Goal: Task Accomplishment & Management: Manage account settings

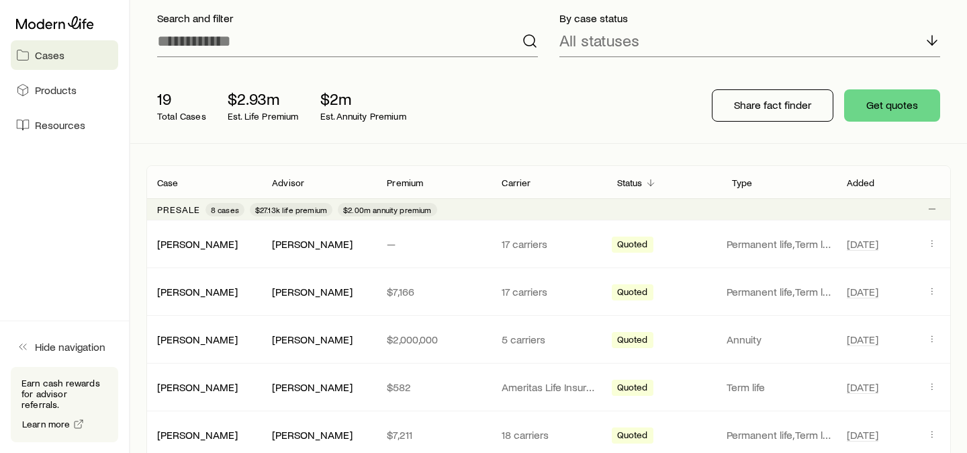
scroll to position [95, 0]
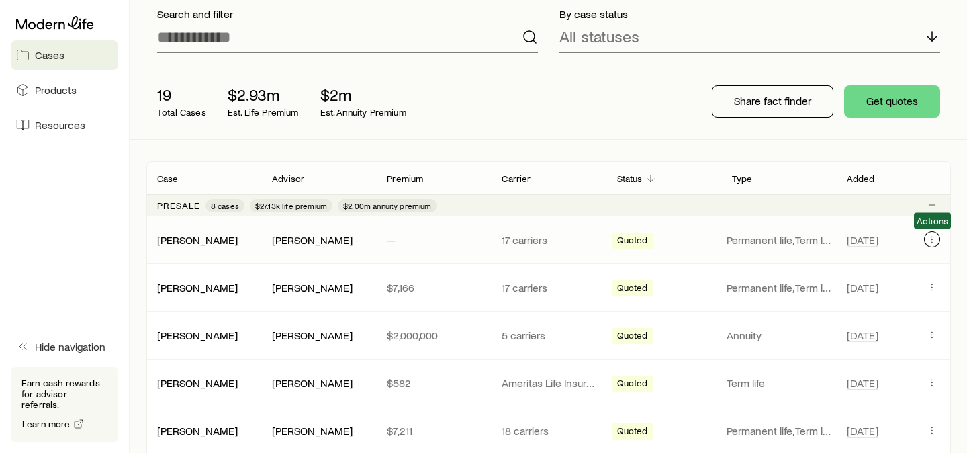
click at [929, 240] on icon "Client cases" at bounding box center [932, 239] width 11 height 11
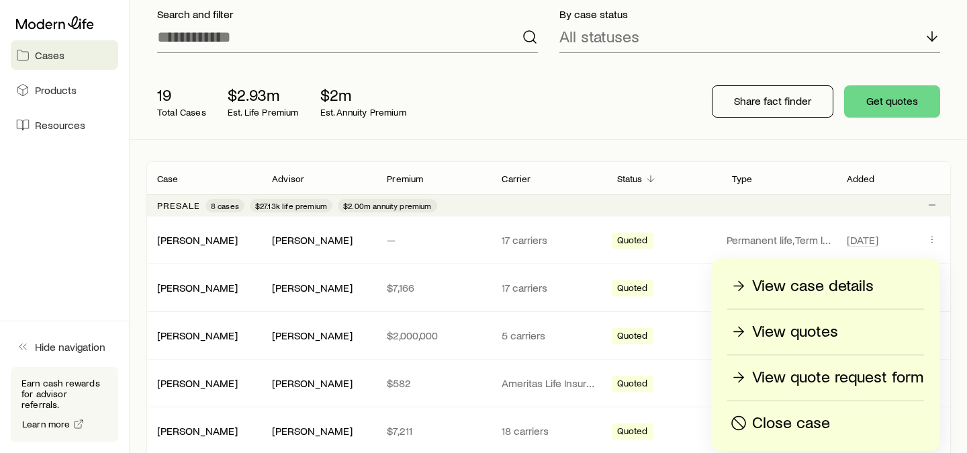
click at [775, 331] on p "View quotes" at bounding box center [795, 331] width 86 height 21
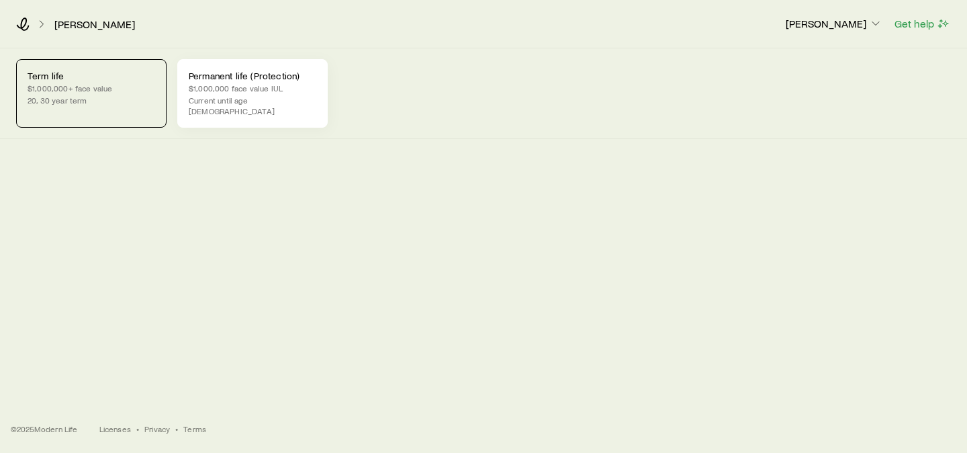
click at [243, 101] on p "Current until age [DEMOGRAPHIC_DATA]" at bounding box center [253, 105] width 128 height 21
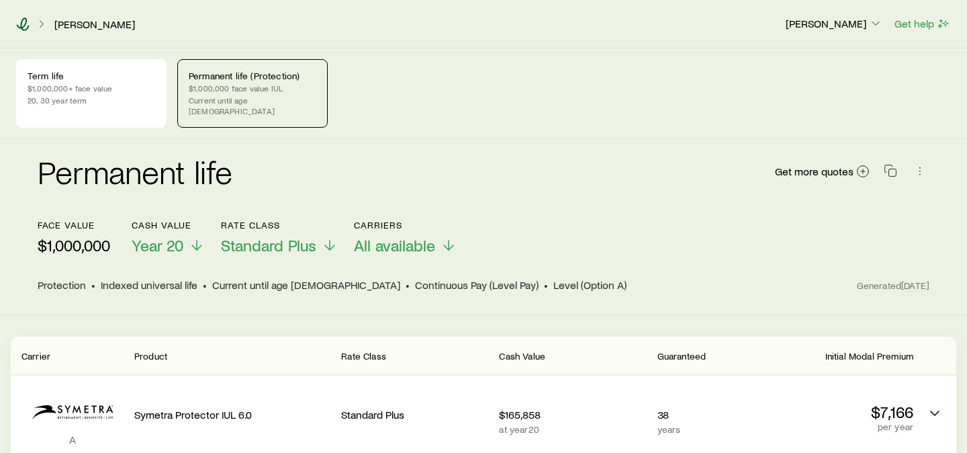
click at [16, 22] on icon at bounding box center [22, 23] width 13 height 13
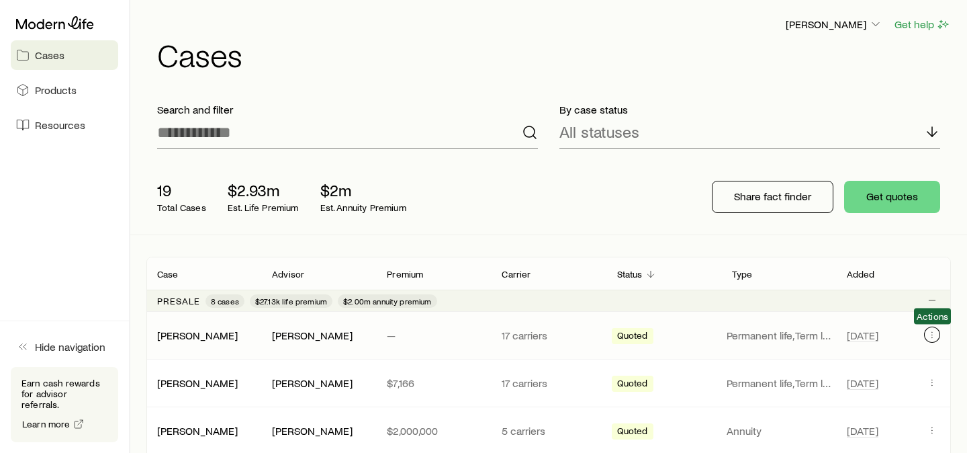
click at [933, 334] on icon "Client cases" at bounding box center [932, 334] width 11 height 11
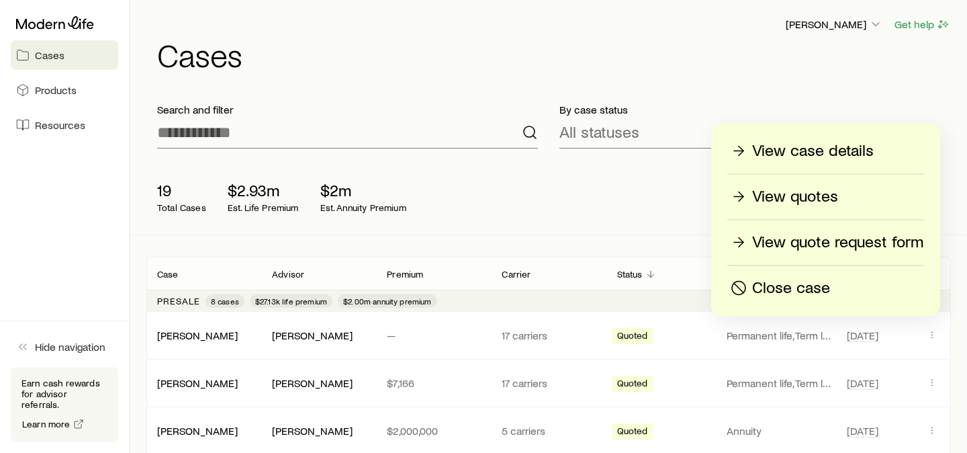
click at [781, 280] on p "Close case" at bounding box center [791, 287] width 78 height 21
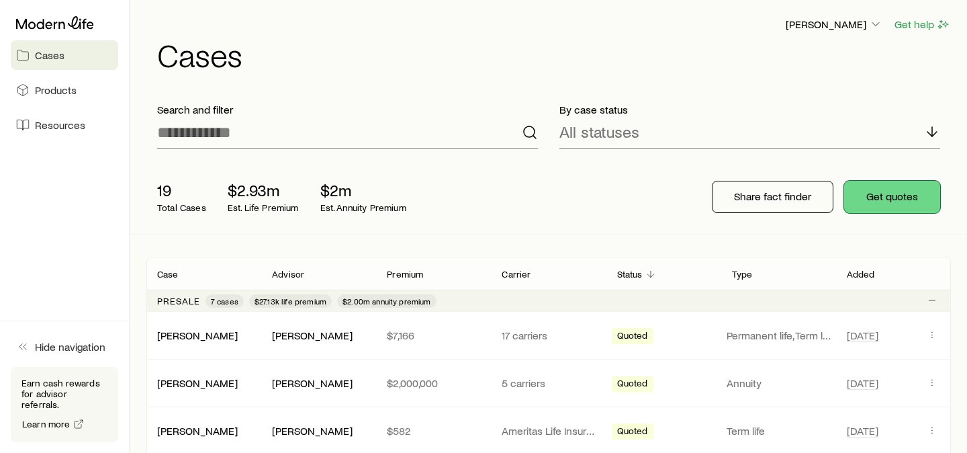
click at [901, 196] on button "Get quotes" at bounding box center [893, 197] width 96 height 32
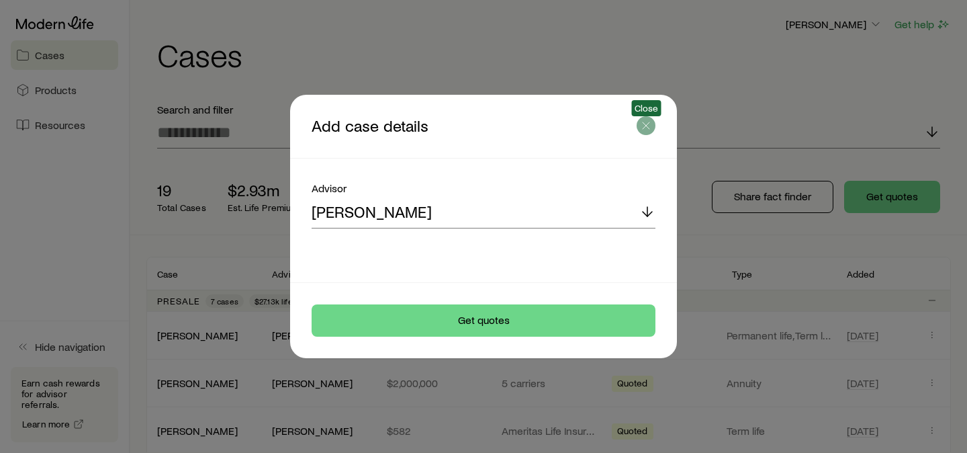
click at [644, 132] on icon "button" at bounding box center [646, 125] width 13 height 13
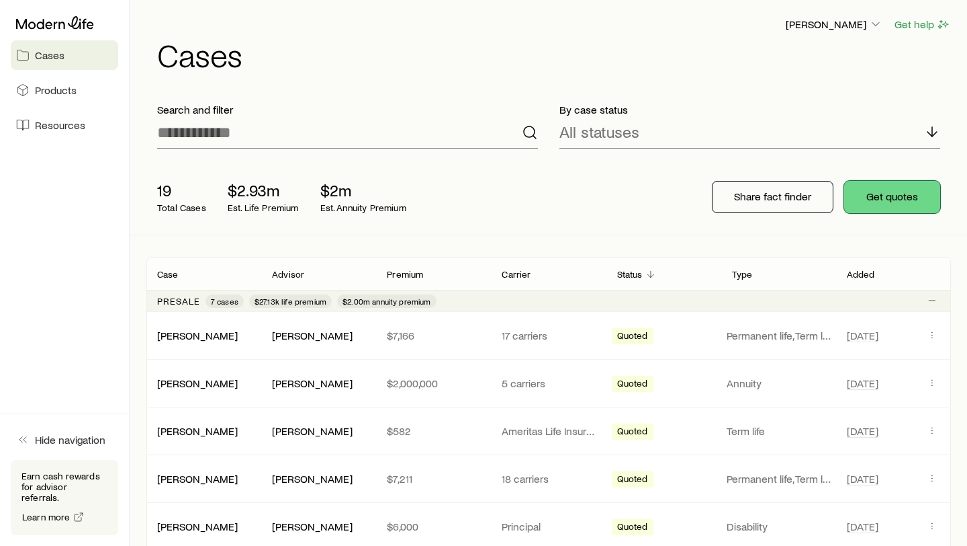
click at [876, 189] on button "Get quotes" at bounding box center [893, 197] width 96 height 32
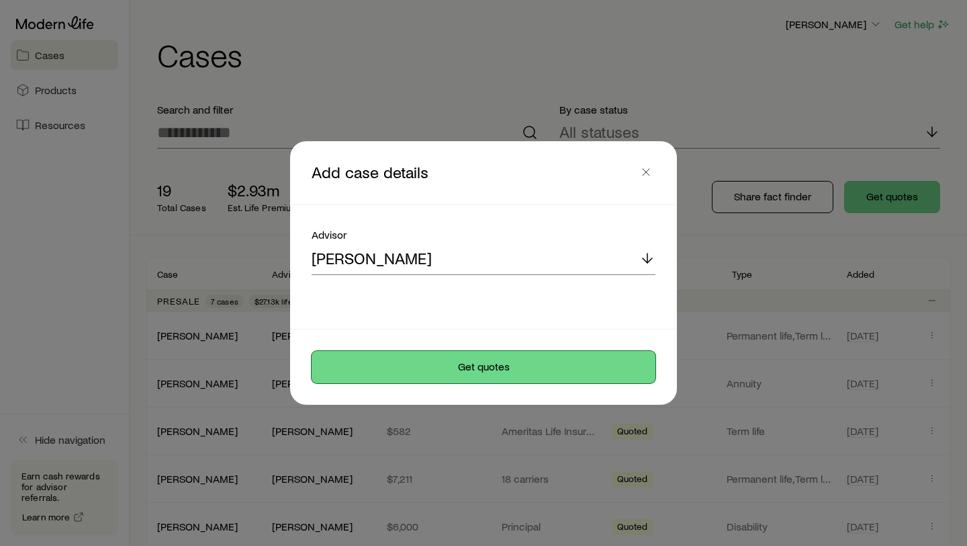
click at [469, 365] on button "Get quotes" at bounding box center [484, 367] width 344 height 32
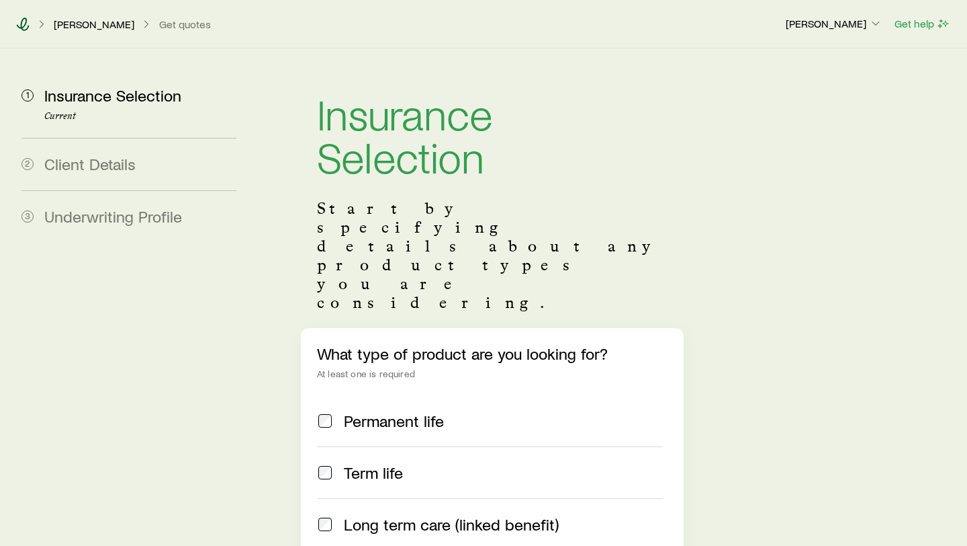
click at [24, 21] on icon at bounding box center [22, 23] width 13 height 13
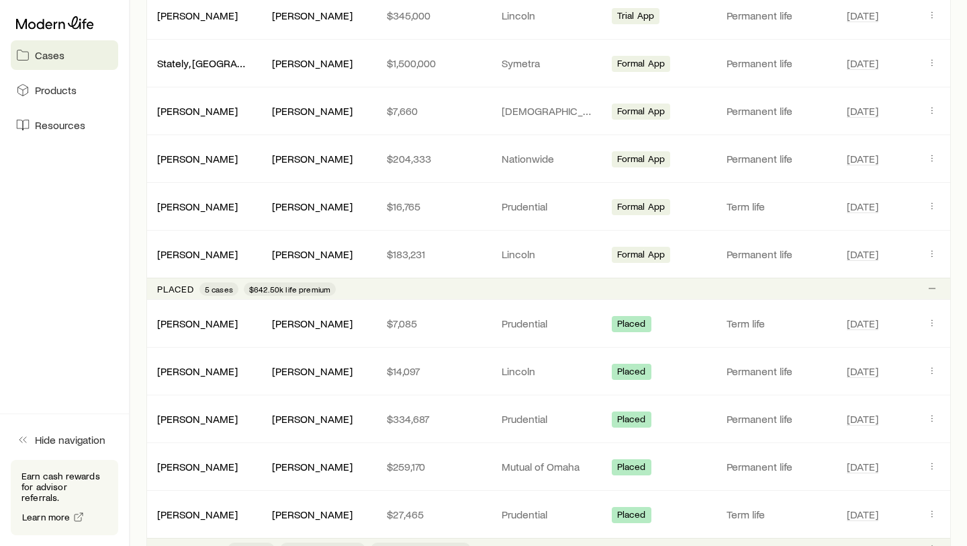
scroll to position [671, 0]
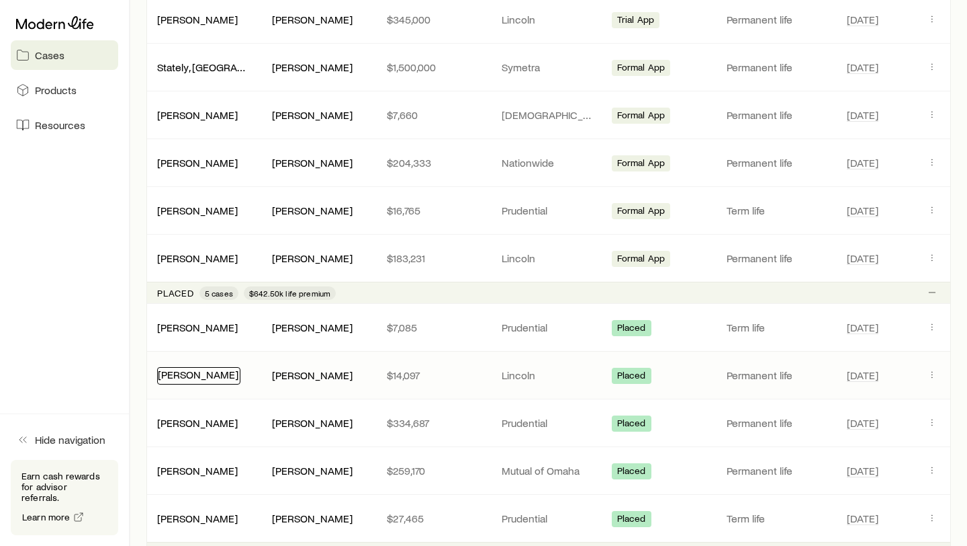
click at [216, 379] on link "[PERSON_NAME]" at bounding box center [198, 374] width 81 height 13
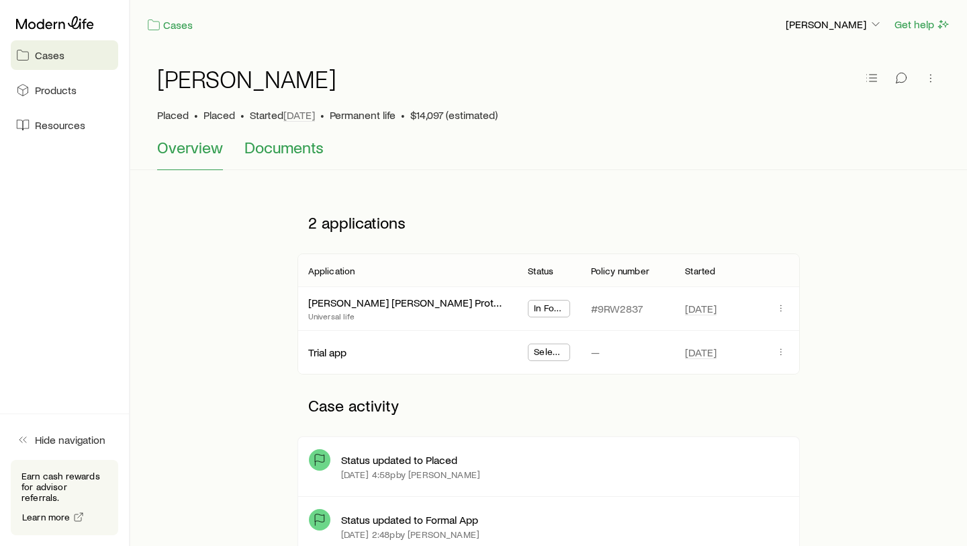
click at [275, 145] on span "Documents" at bounding box center [284, 147] width 79 height 19
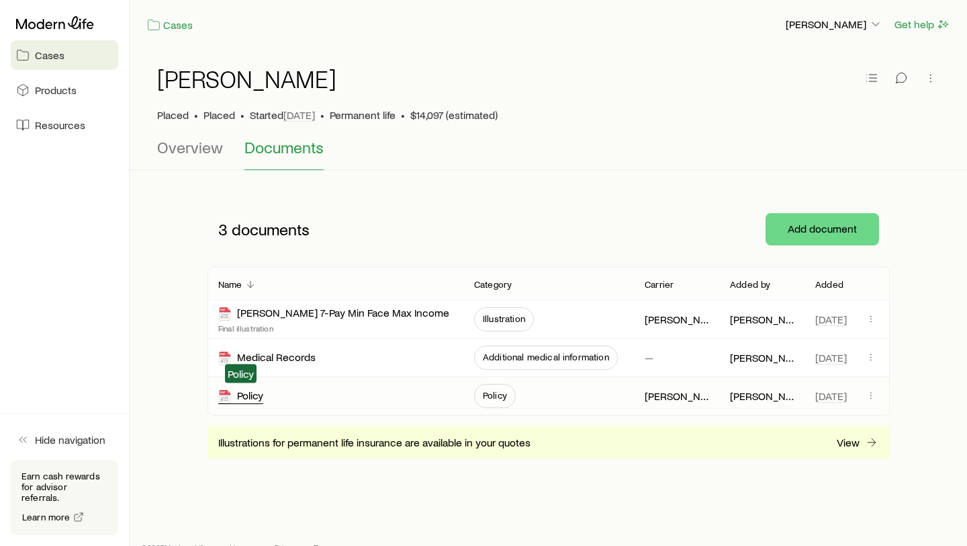
click at [260, 398] on div "Policy" at bounding box center [240, 395] width 45 height 15
click at [194, 140] on span "Overview" at bounding box center [190, 147] width 66 height 19
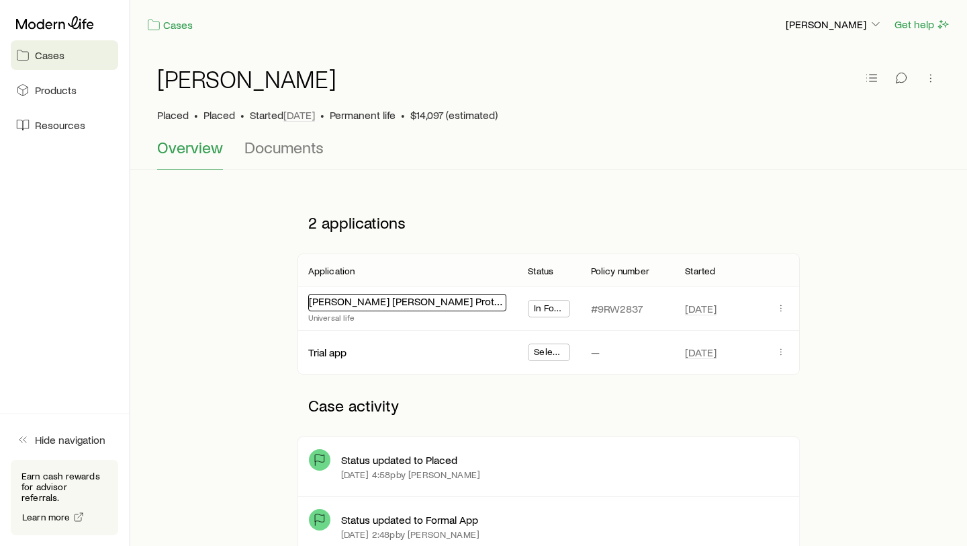
click at [377, 300] on link "[PERSON_NAME] [PERSON_NAME] Protection UL 22" at bounding box center [431, 300] width 245 height 13
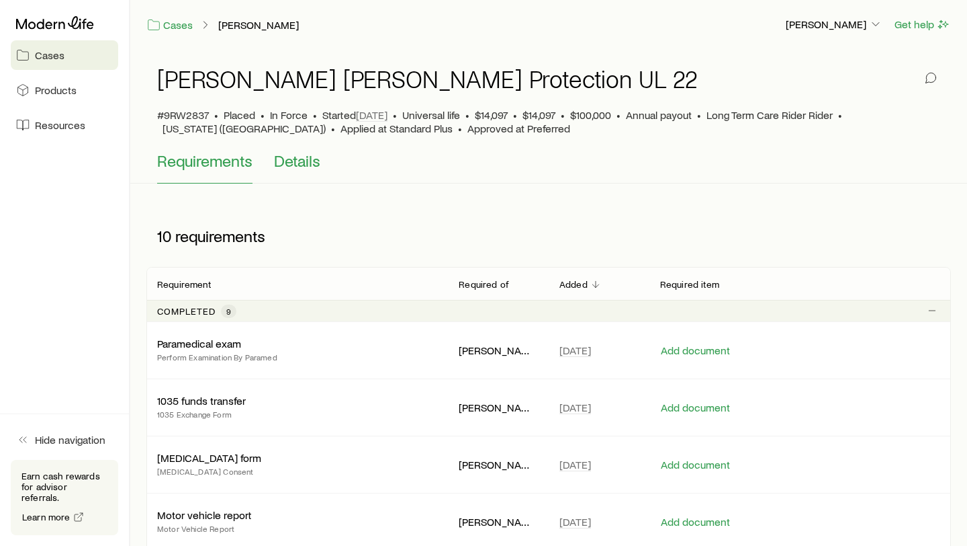
click at [303, 155] on span "Details" at bounding box center [297, 160] width 46 height 19
click at [61, 28] on icon at bounding box center [55, 22] width 78 height 13
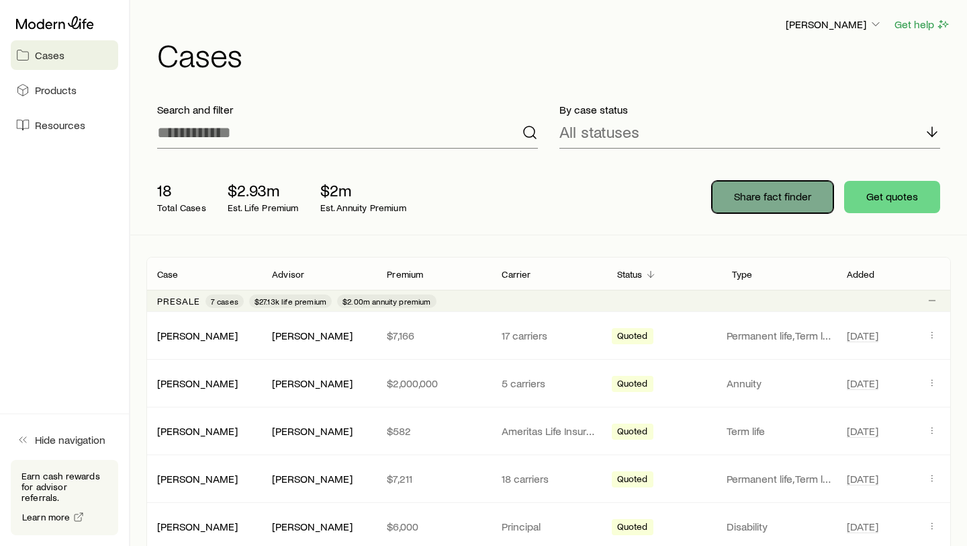
click at [799, 201] on p "Share fact finder" at bounding box center [772, 195] width 77 height 13
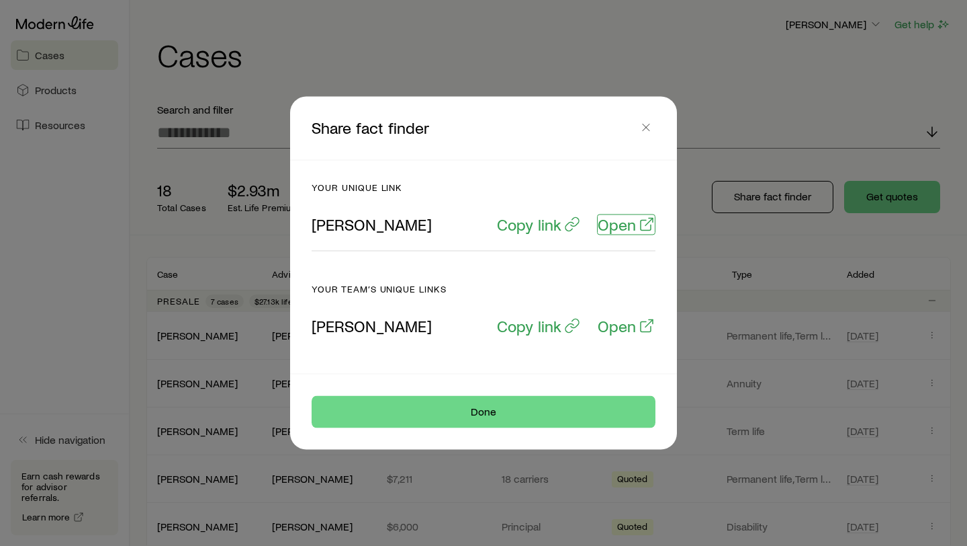
click at [622, 225] on p "Open" at bounding box center [617, 224] width 38 height 19
click at [647, 117] on span "Close" at bounding box center [647, 110] width 30 height 16
click at [646, 125] on icon "button" at bounding box center [646, 127] width 13 height 13
